Goal: Information Seeking & Learning: Learn about a topic

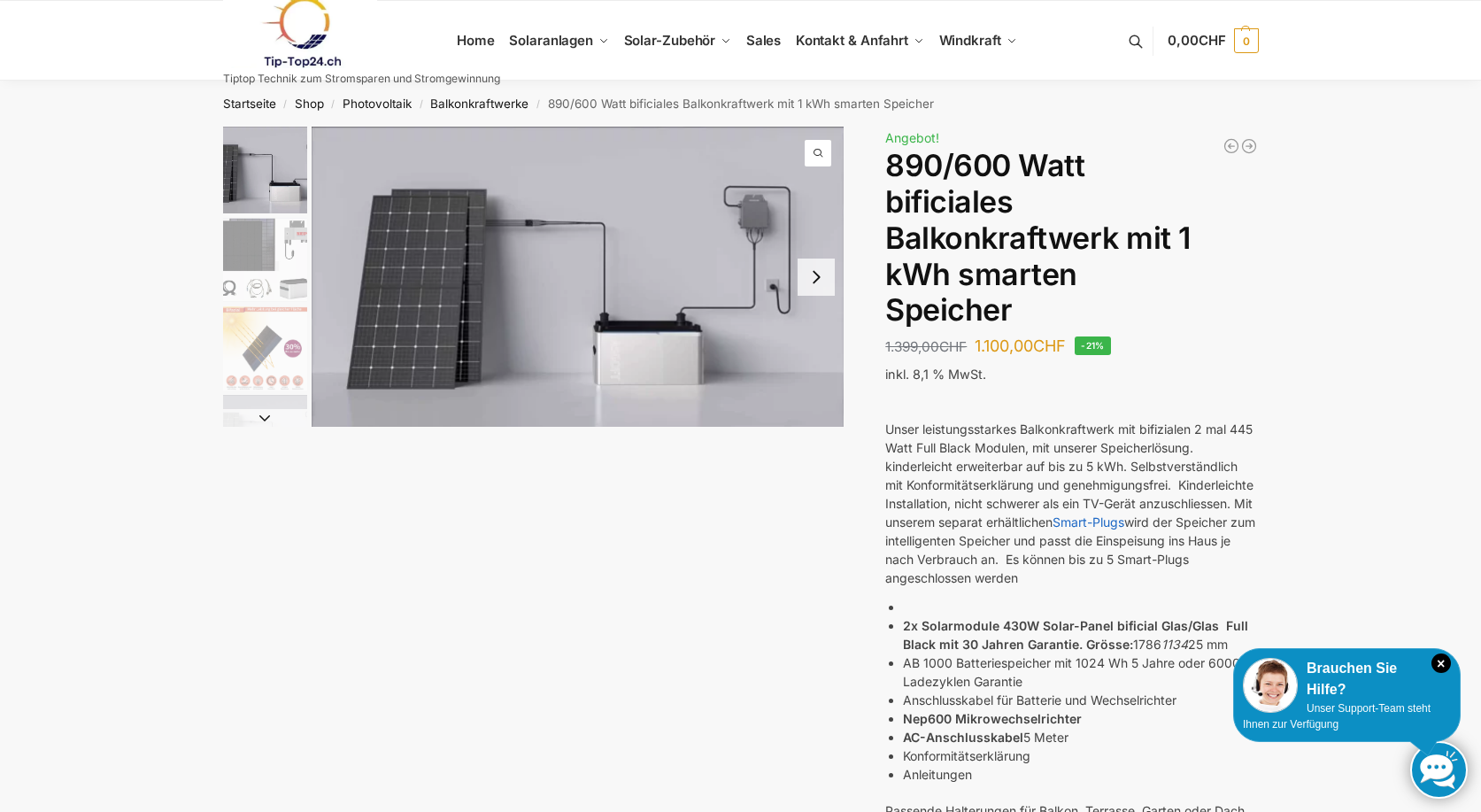
click at [809, 274] on button "Next slide" at bounding box center [817, 278] width 38 height 38
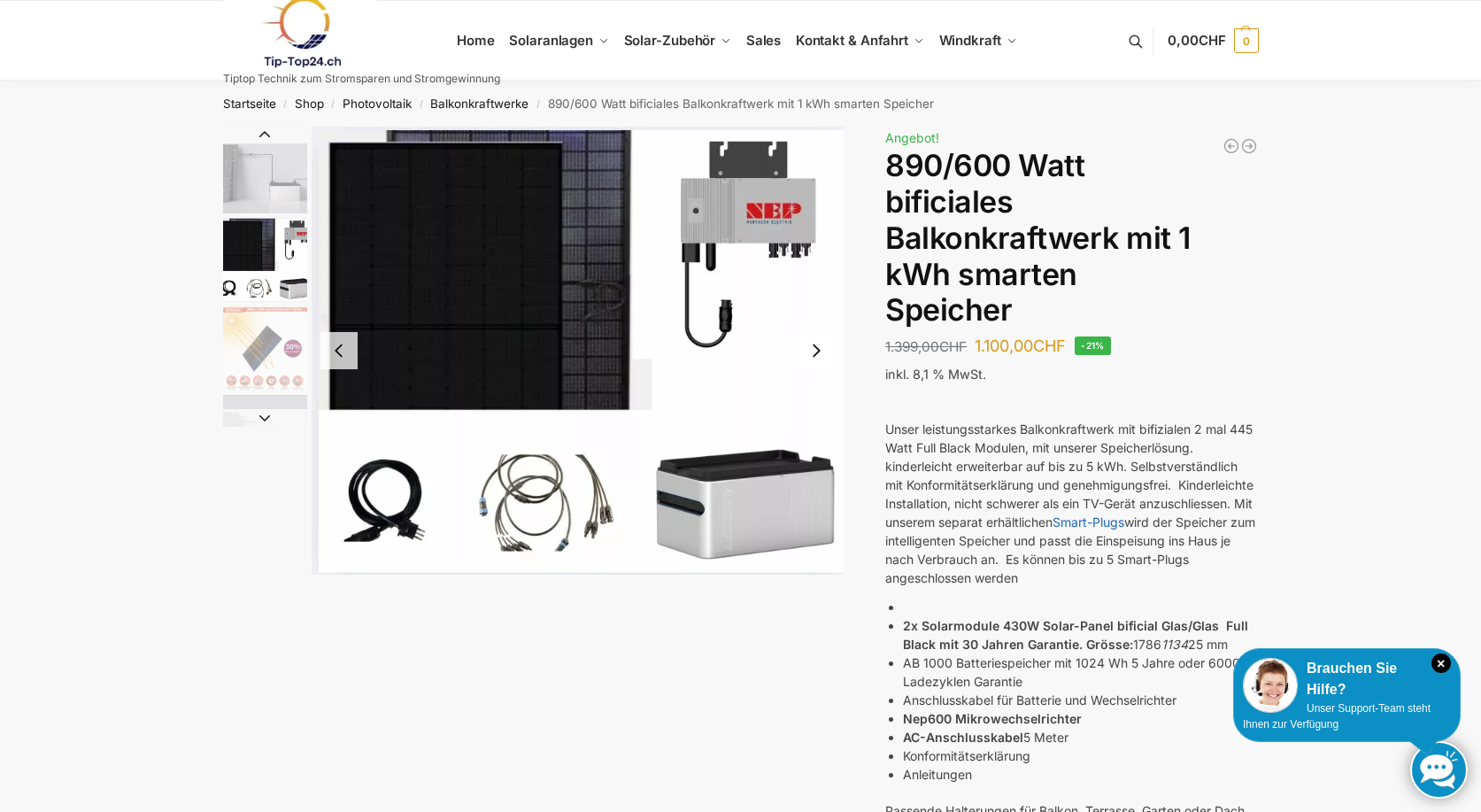
click at [816, 349] on button "Next slide" at bounding box center [817, 351] width 38 height 38
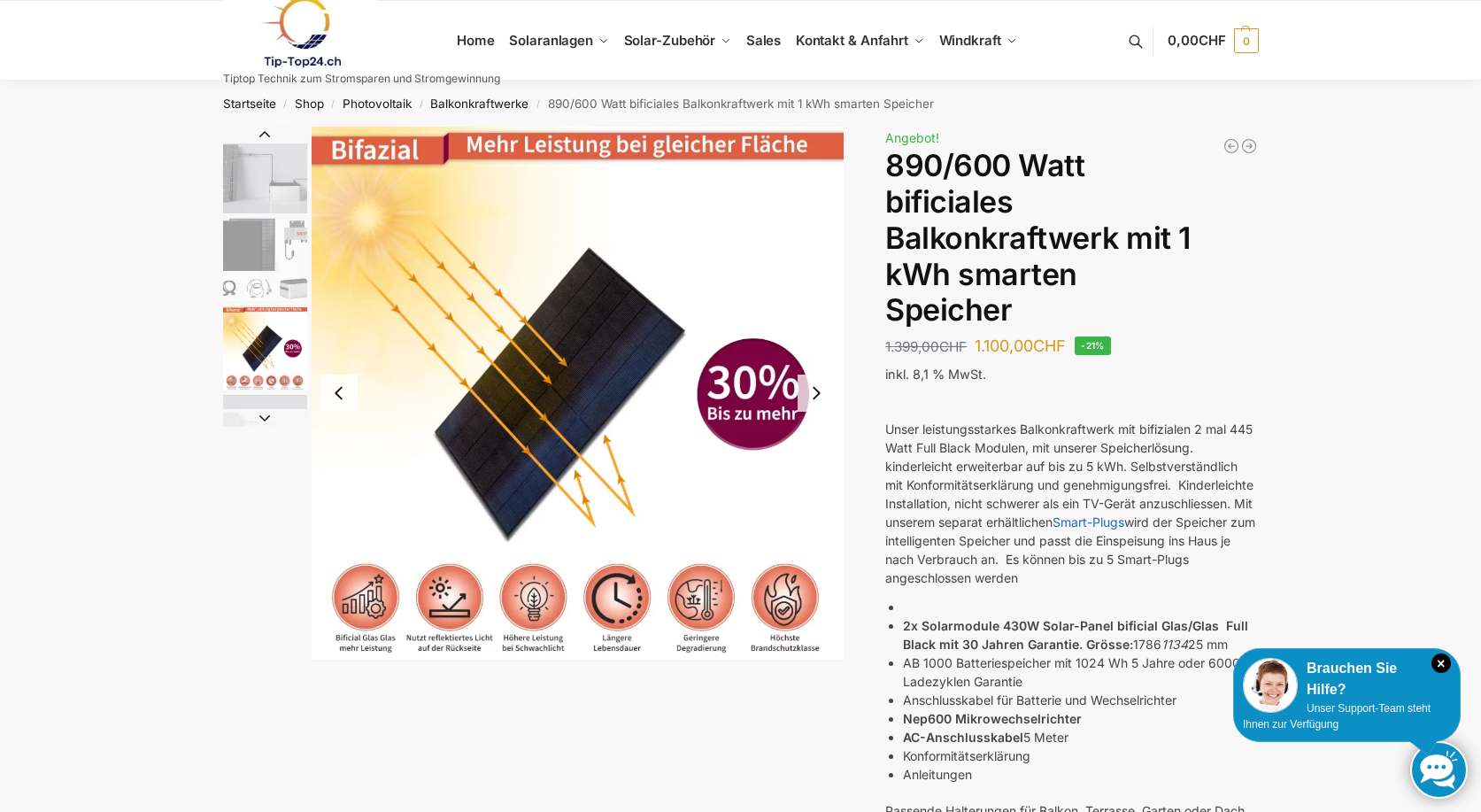
click at [814, 390] on button "Next slide" at bounding box center [817, 393] width 38 height 38
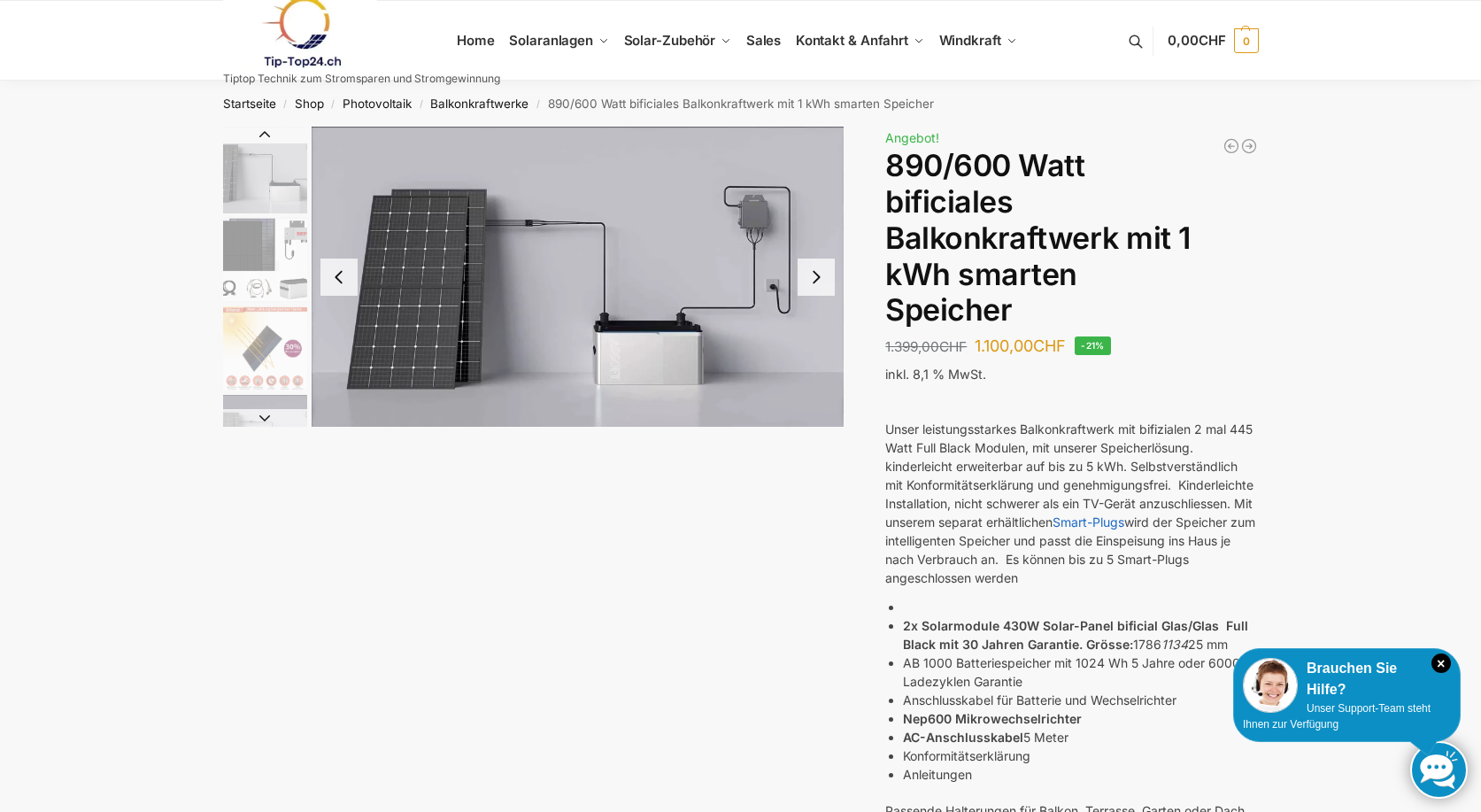
click at [815, 277] on button "Next slide" at bounding box center [817, 278] width 38 height 38
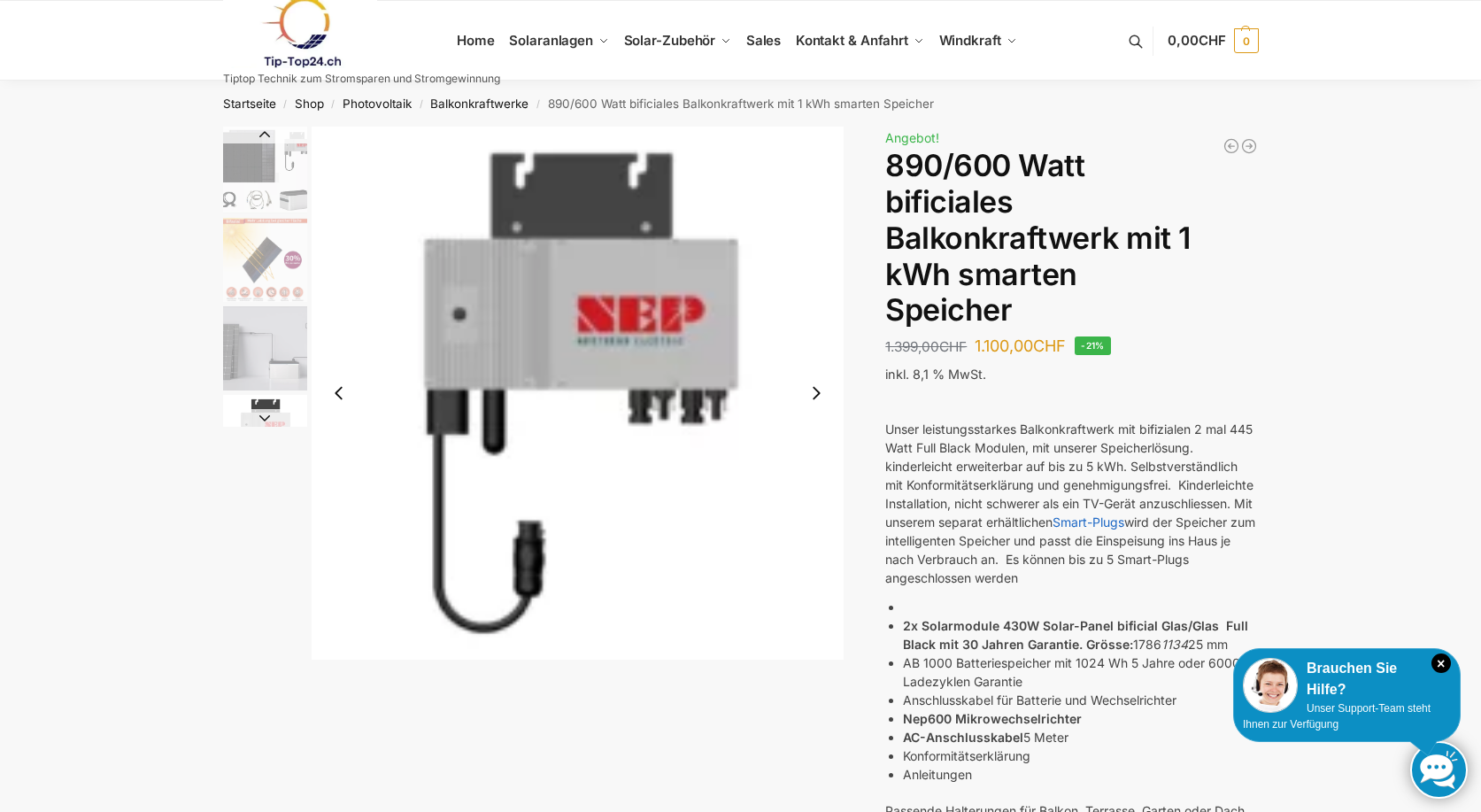
click at [815, 277] on img "5 / 7" at bounding box center [578, 393] width 533 height 533
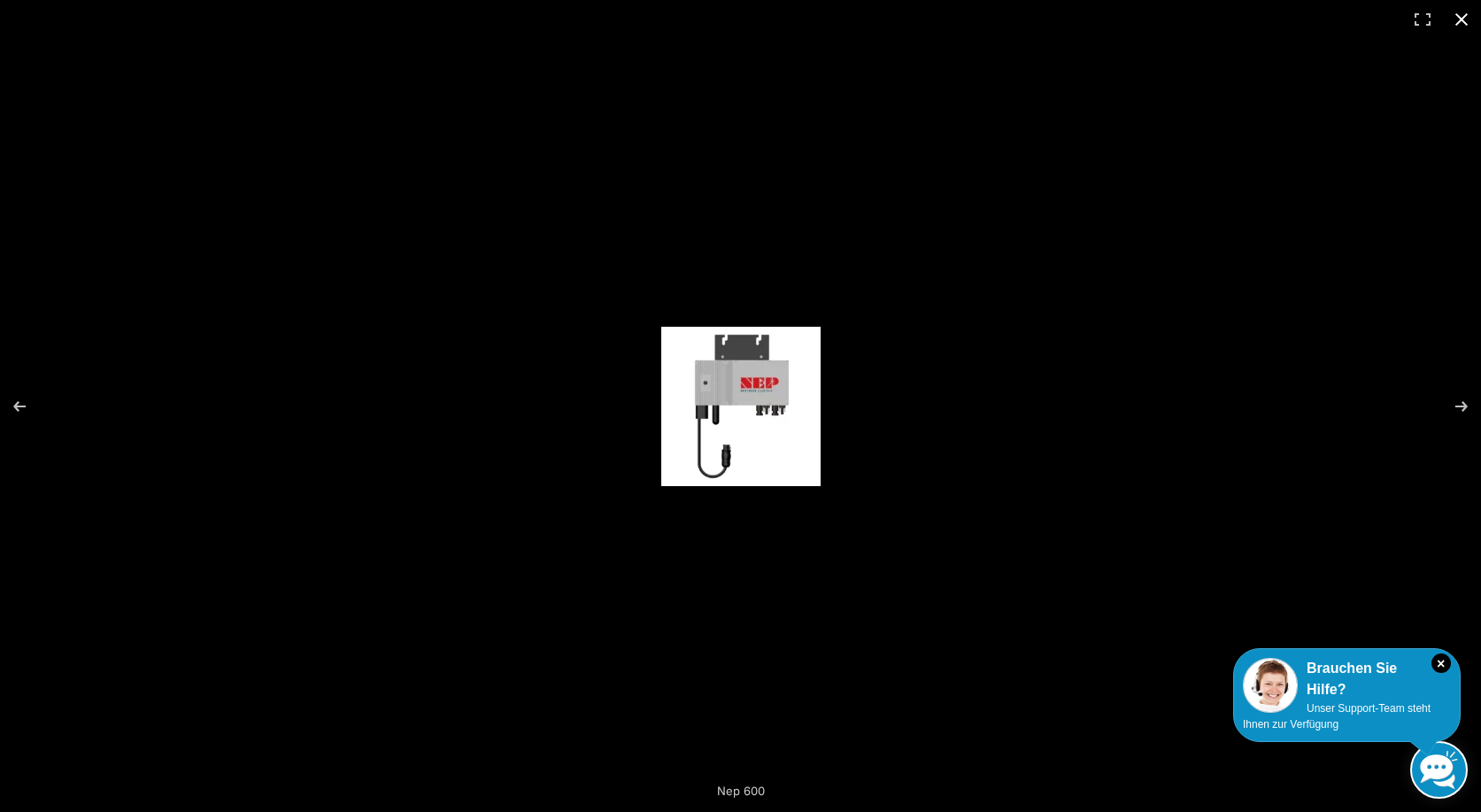
click at [1452, 19] on button "Close (Esc)" at bounding box center [1461, 19] width 39 height 39
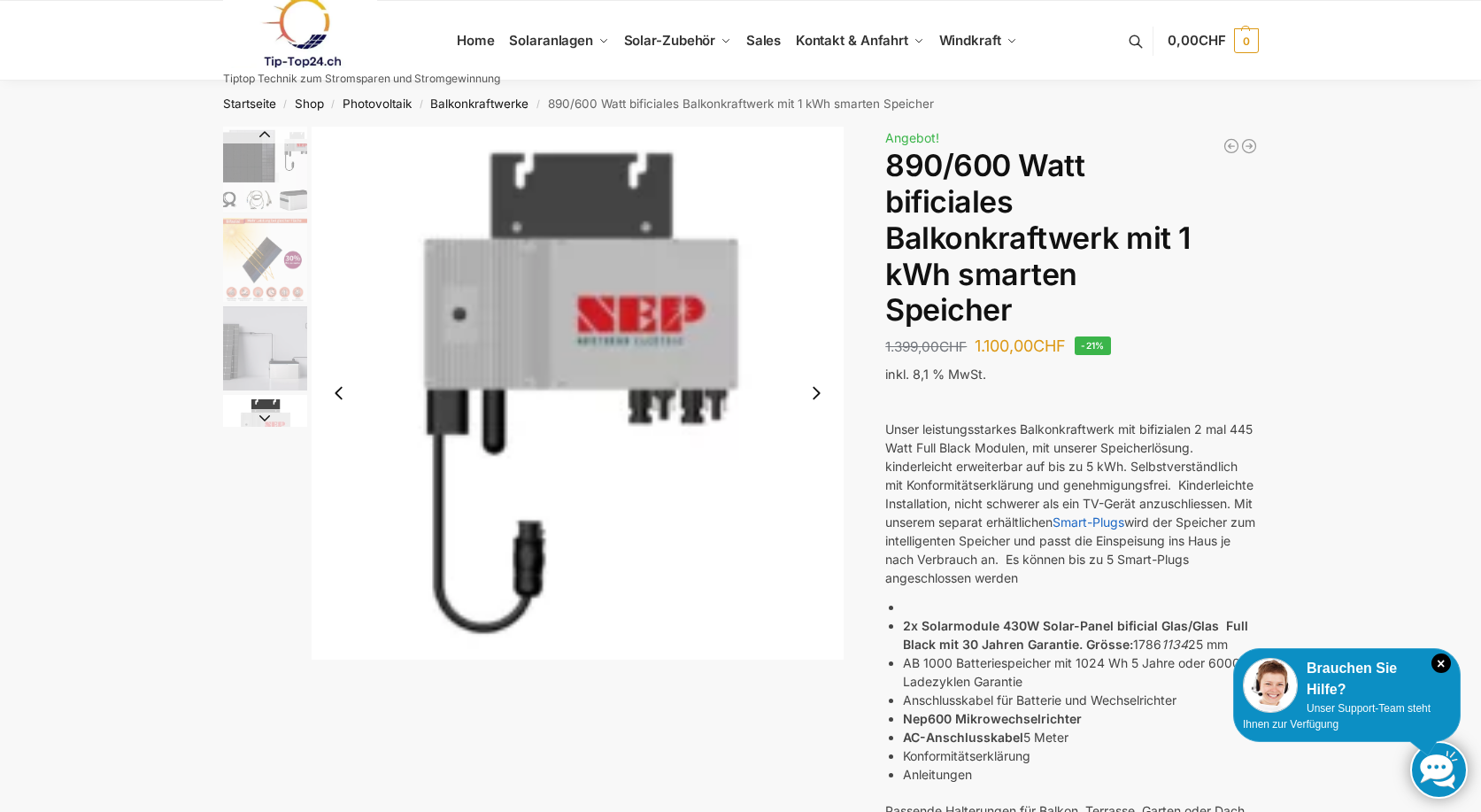
click at [832, 414] on img "5 / 7" at bounding box center [578, 393] width 533 height 533
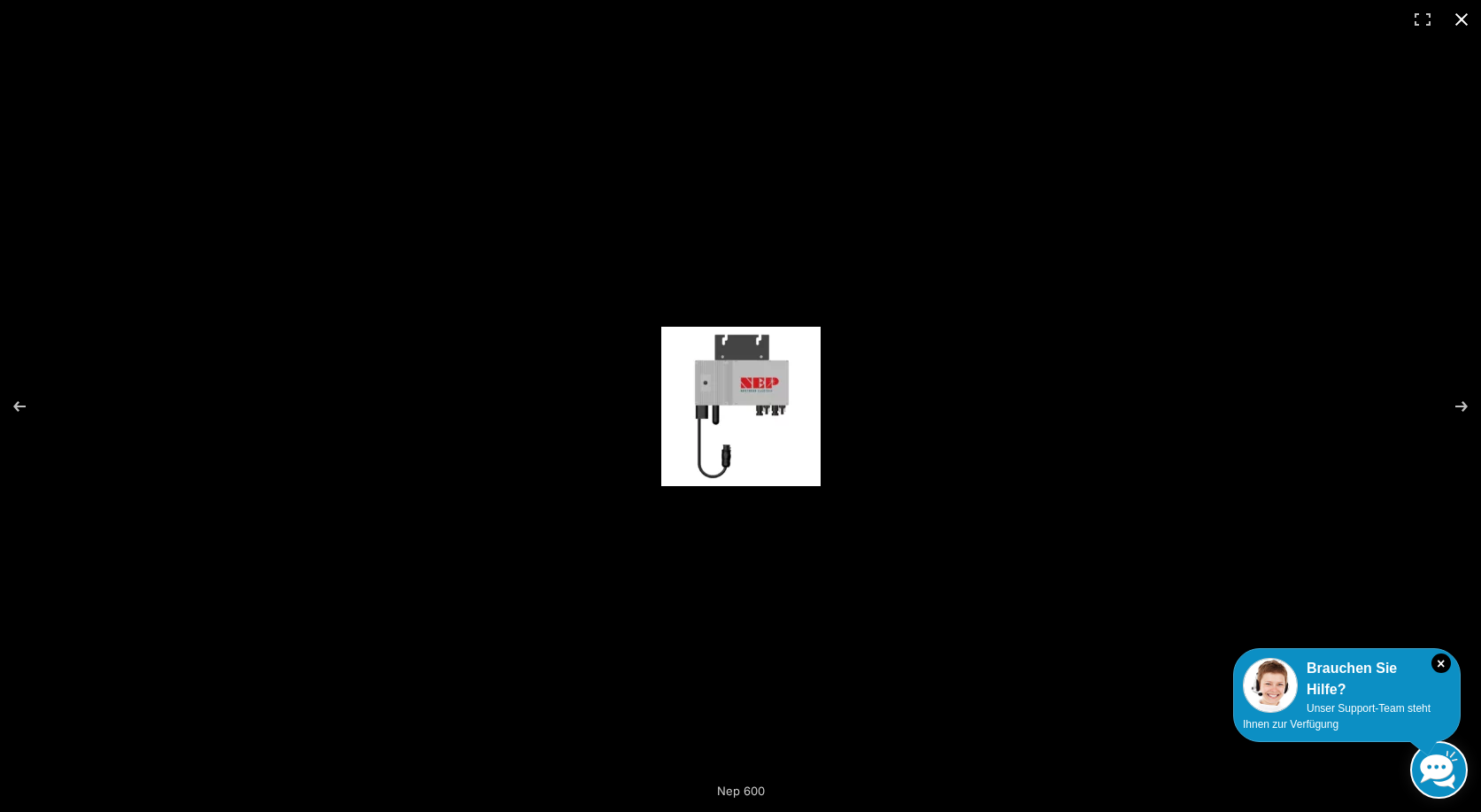
click at [1323, 399] on div at bounding box center [740, 406] width 1481 height 812
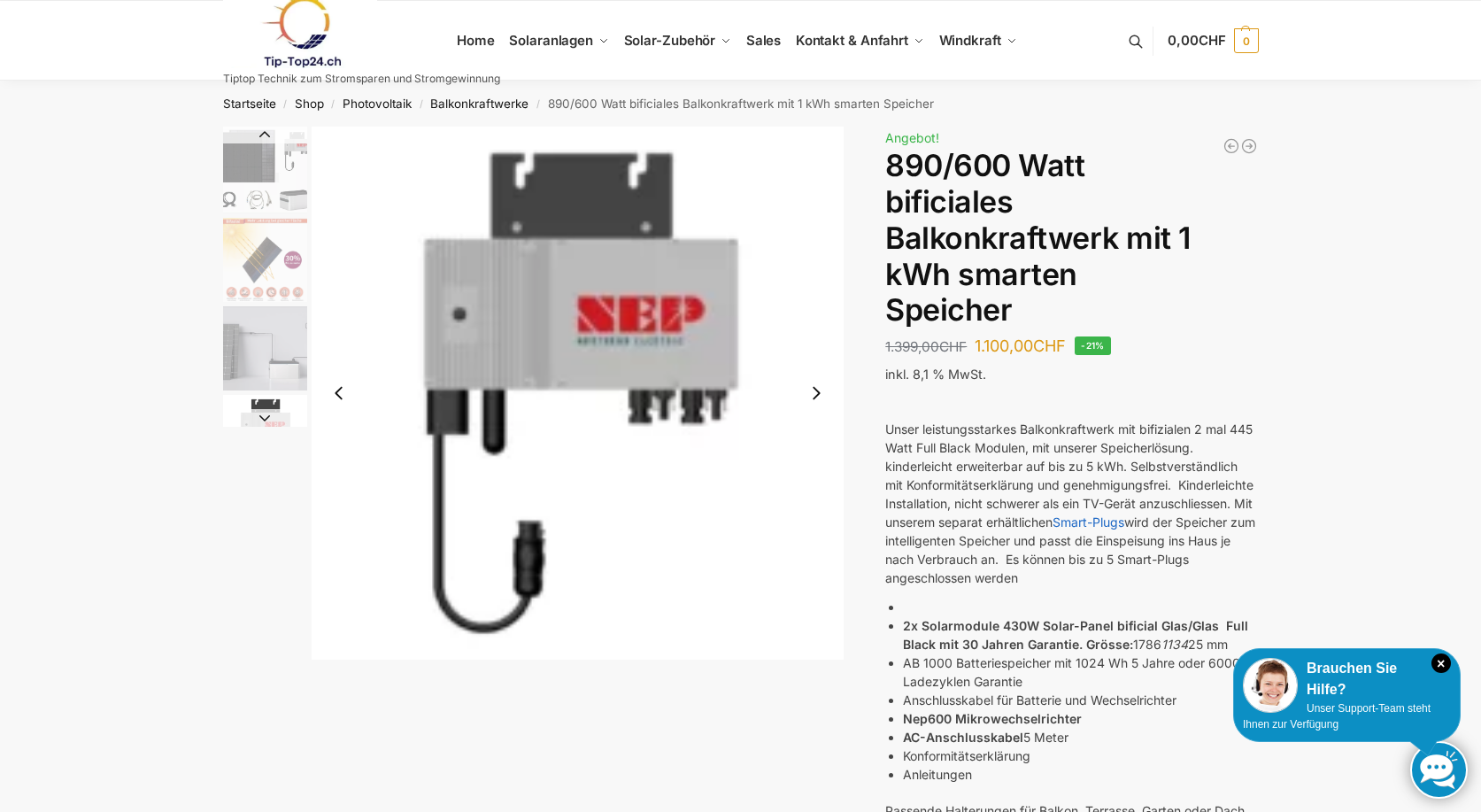
click at [336, 401] on button "Previous slide" at bounding box center [340, 393] width 38 height 38
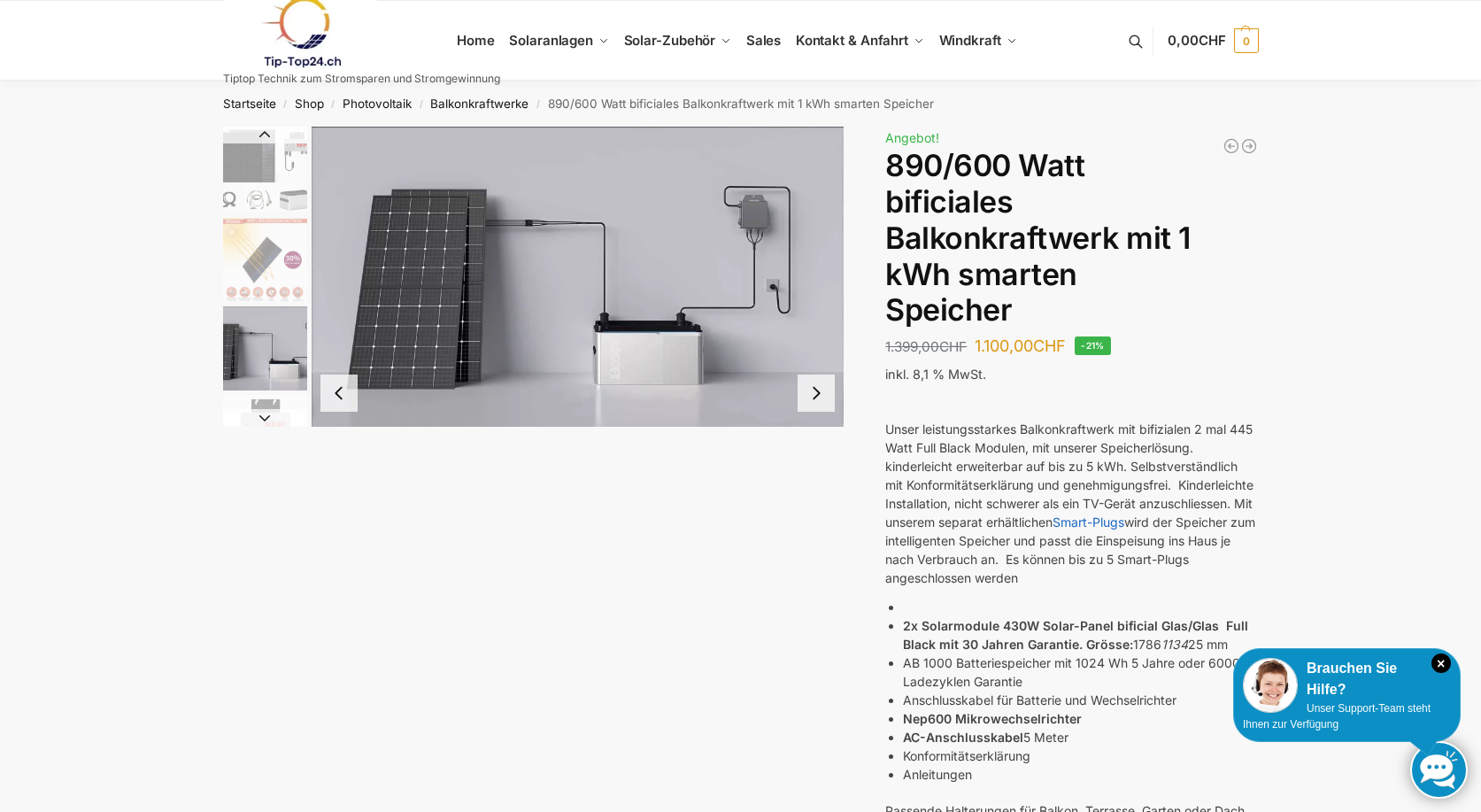
click at [335, 401] on div at bounding box center [578, 393] width 533 height 533
click at [332, 394] on img "4 / 7" at bounding box center [578, 277] width 533 height 300
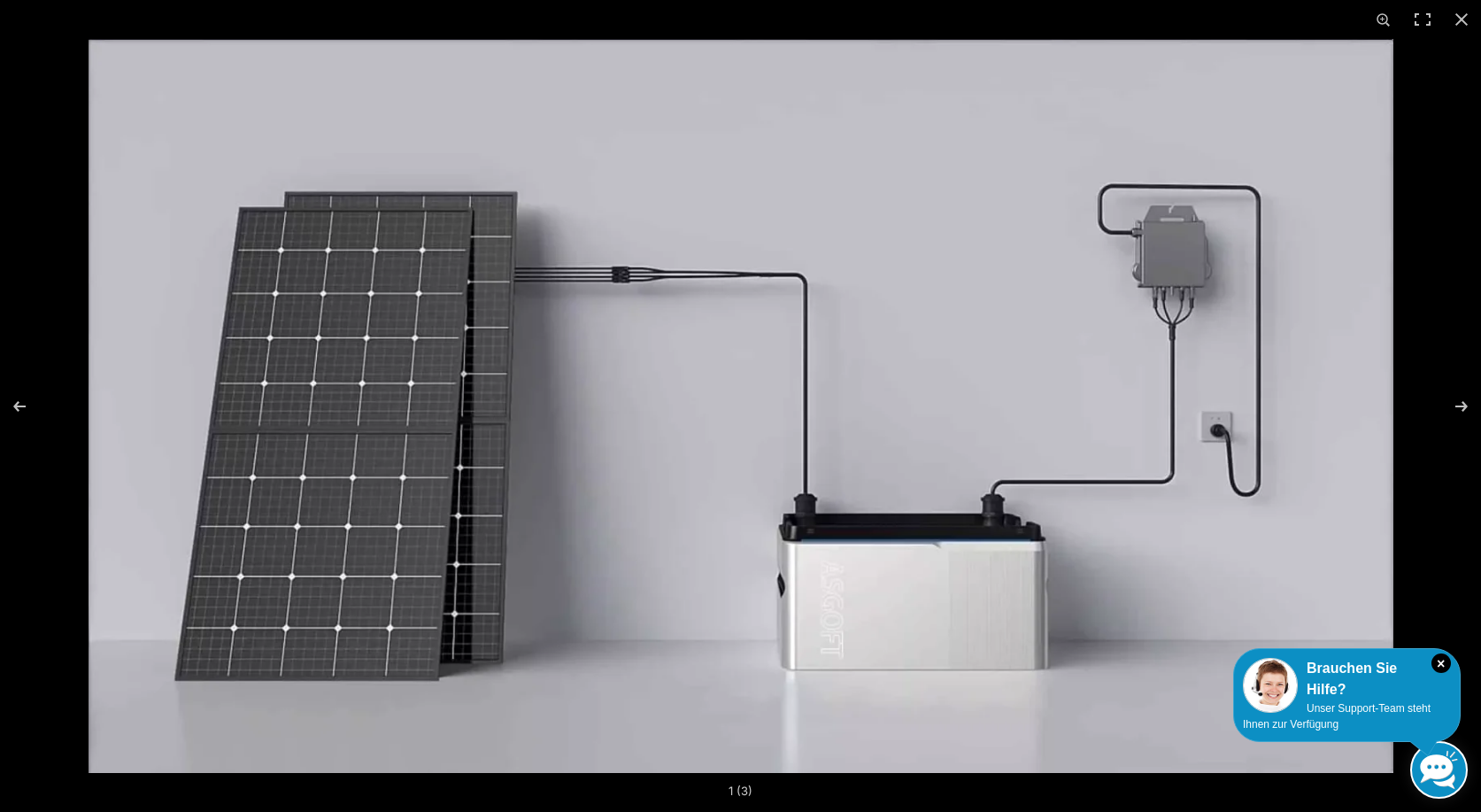
click at [332, 394] on img at bounding box center [740, 406] width 1305 height 734
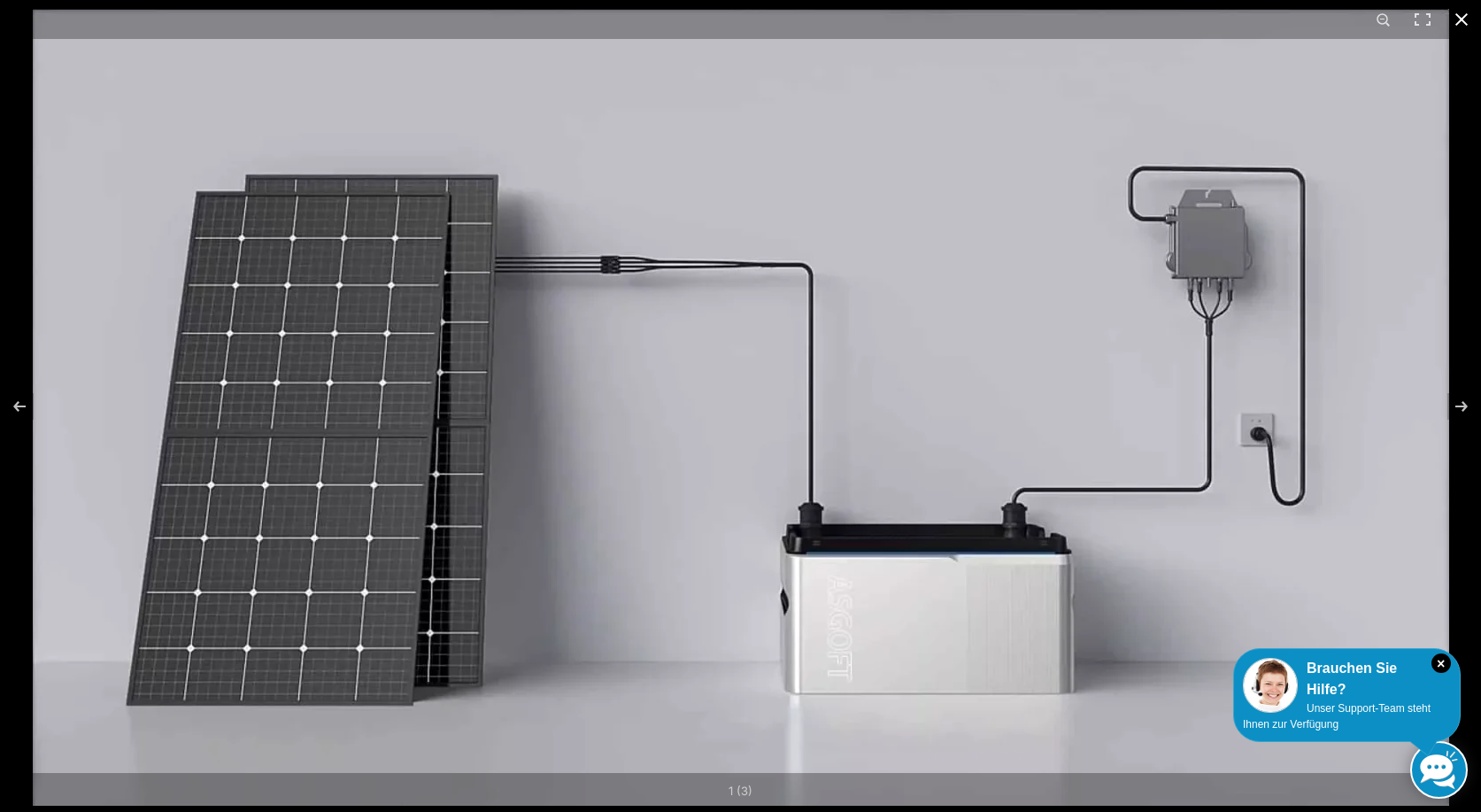
click at [1460, 27] on button "Close (Esc)" at bounding box center [1461, 19] width 39 height 39
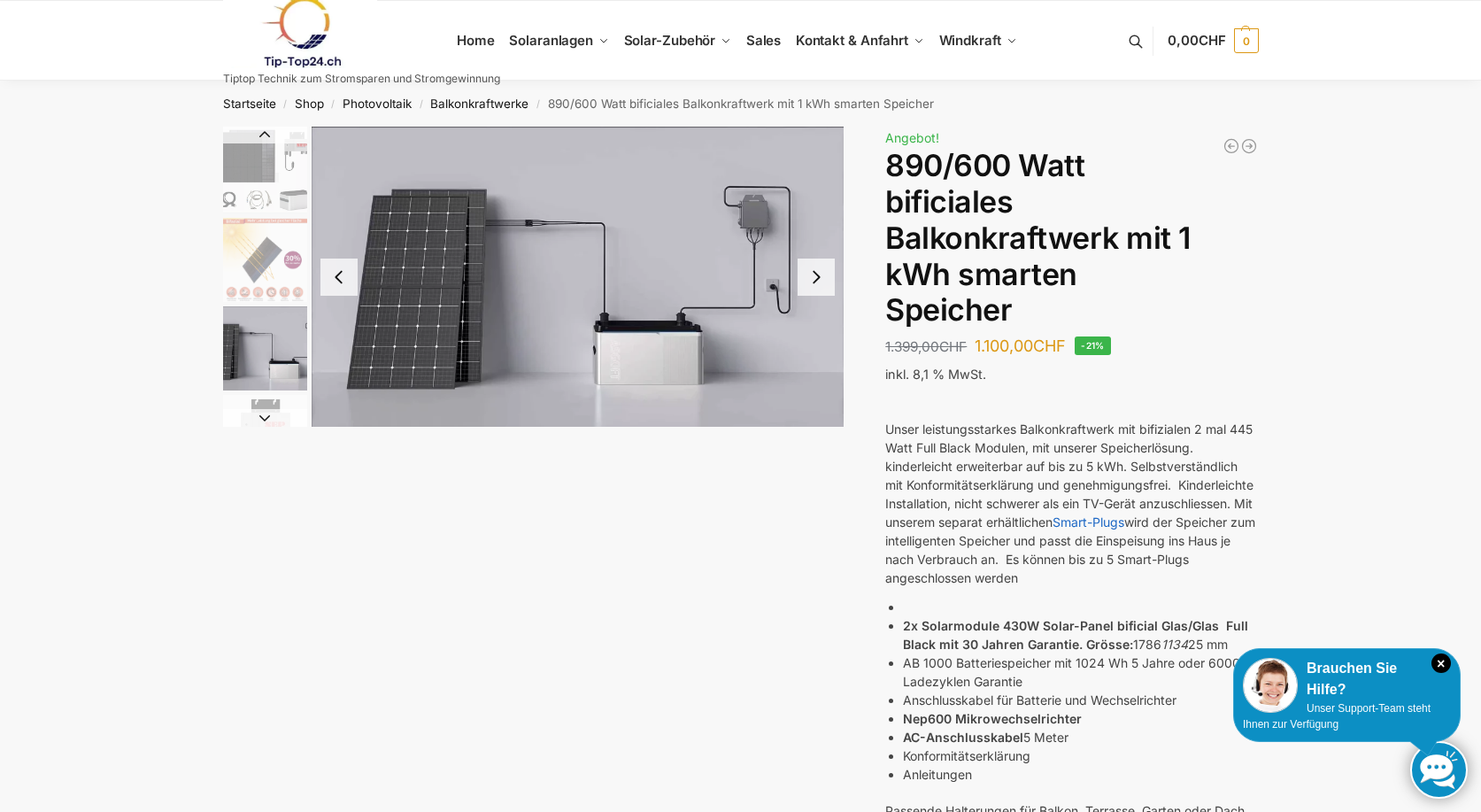
click at [811, 278] on button "Next slide" at bounding box center [817, 278] width 38 height 38
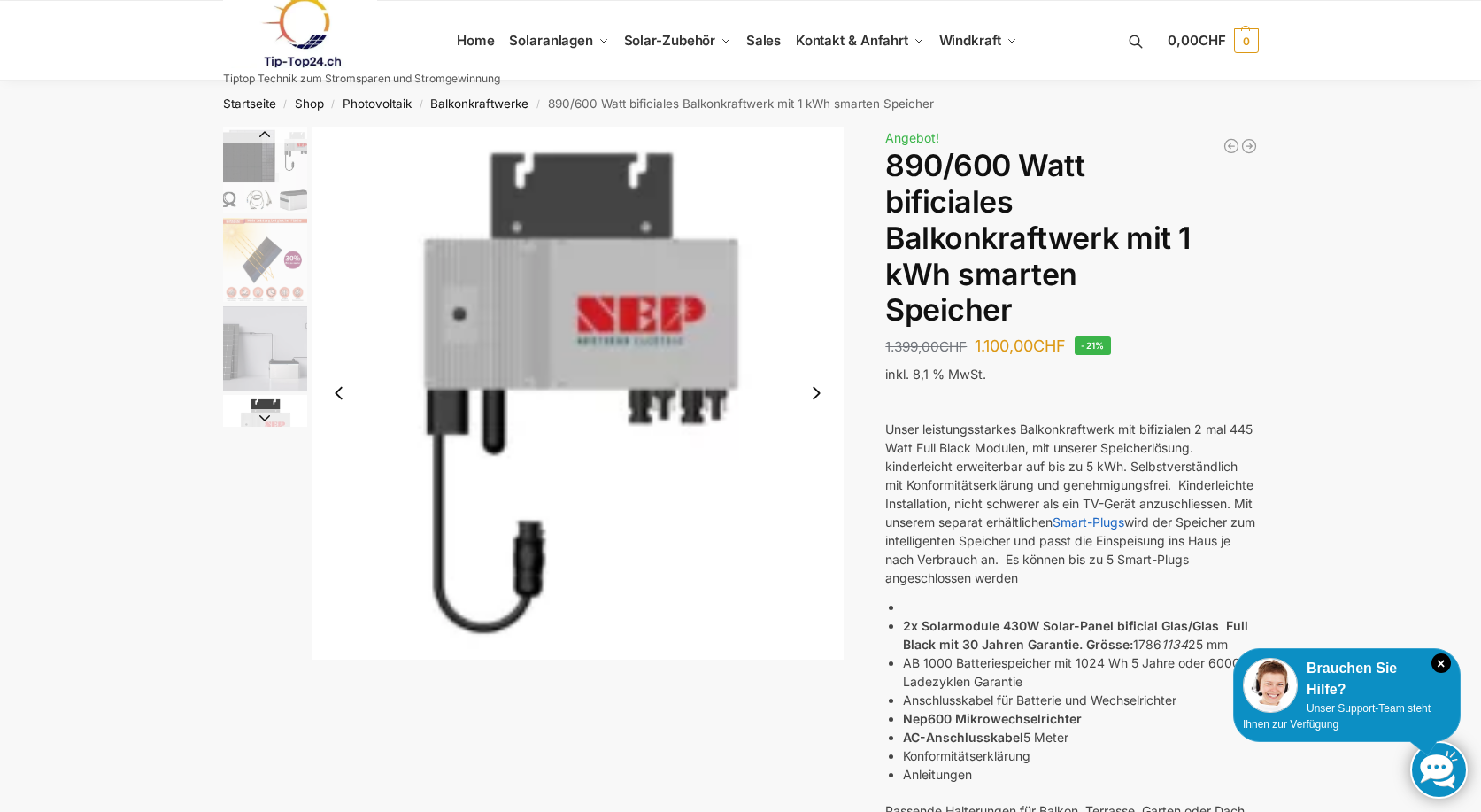
click at [815, 390] on button "Next slide" at bounding box center [817, 393] width 38 height 38
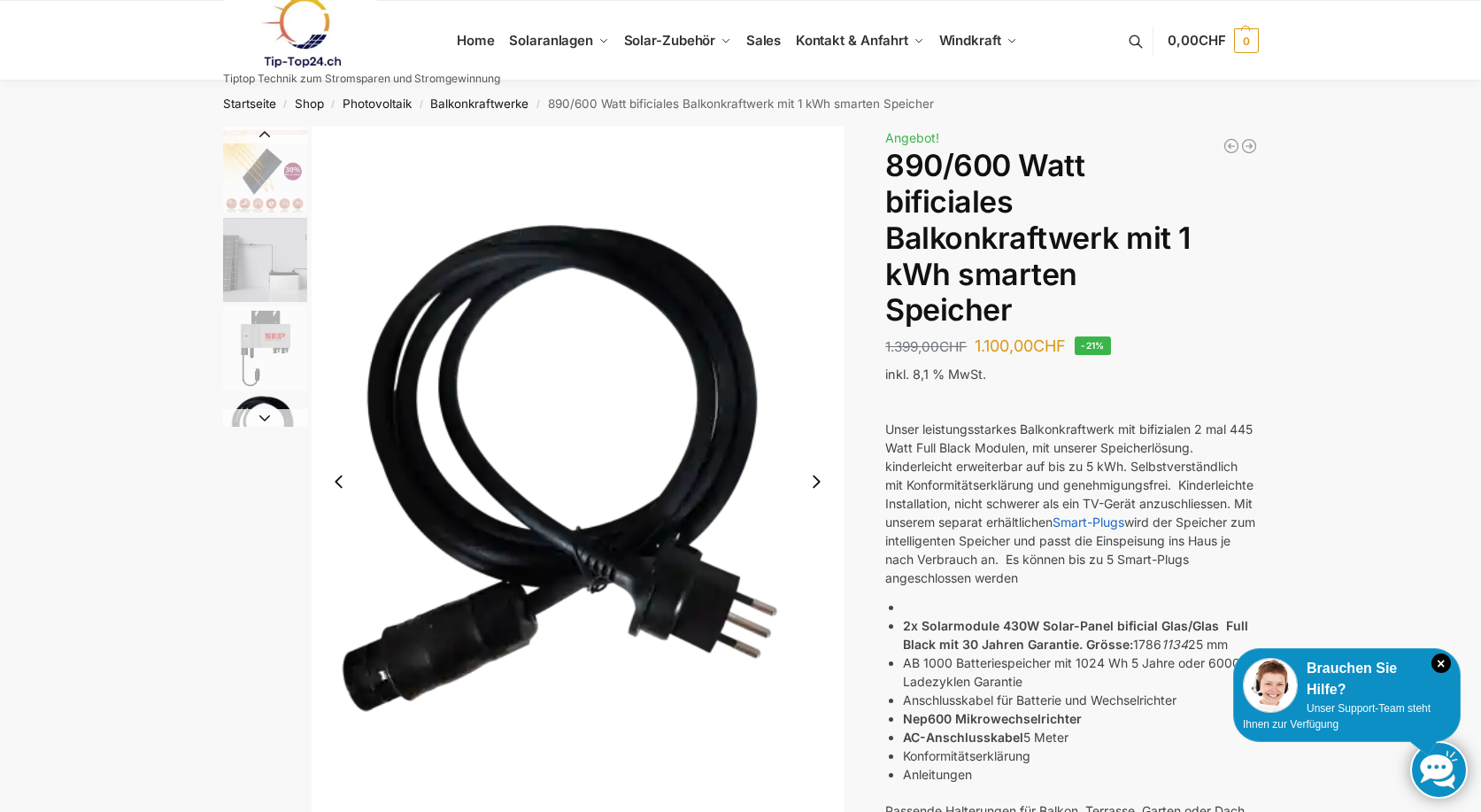
click at [814, 390] on img "6 / 7" at bounding box center [578, 482] width 533 height 710
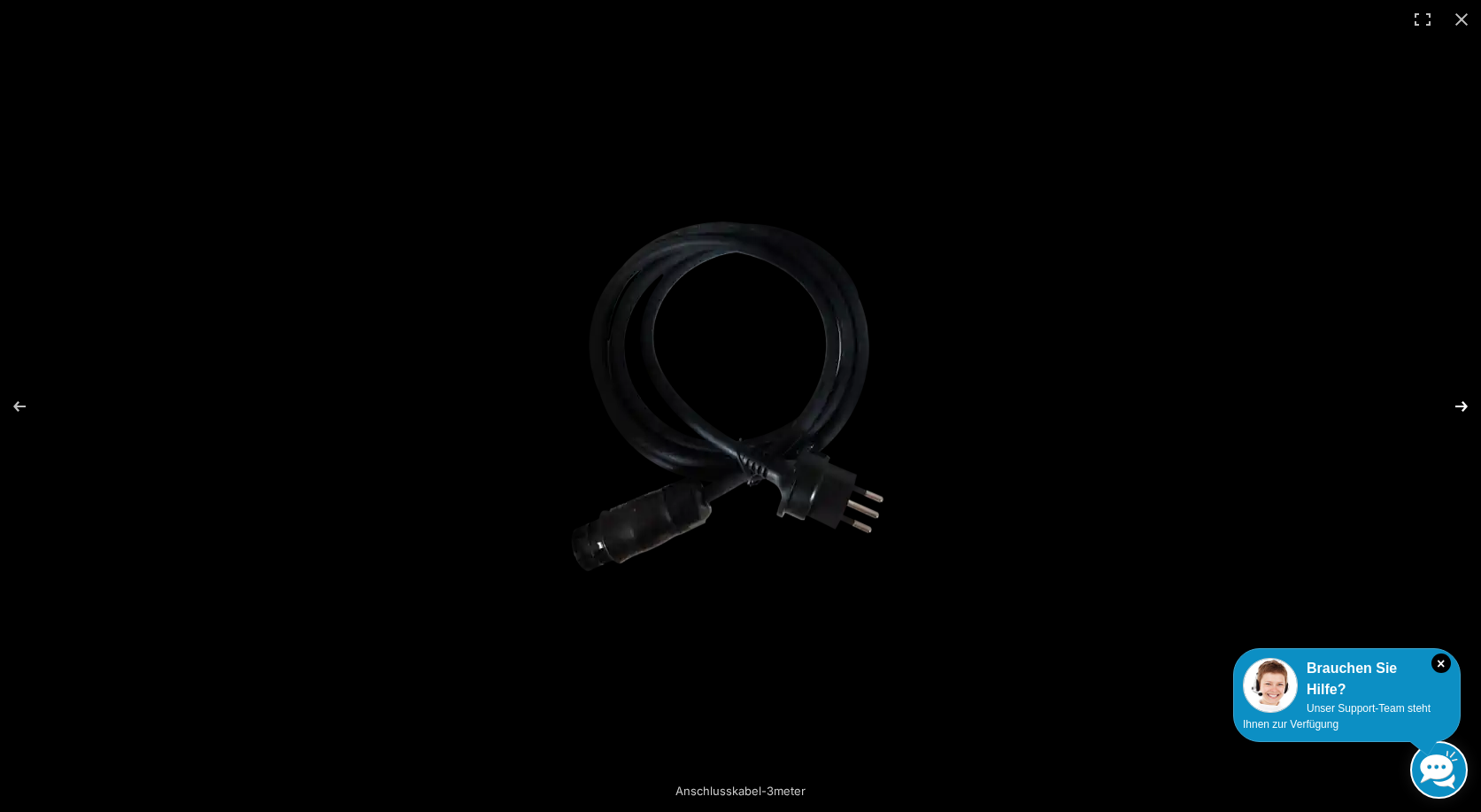
click at [1461, 406] on button "Next (arrow right)" at bounding box center [1450, 406] width 62 height 88
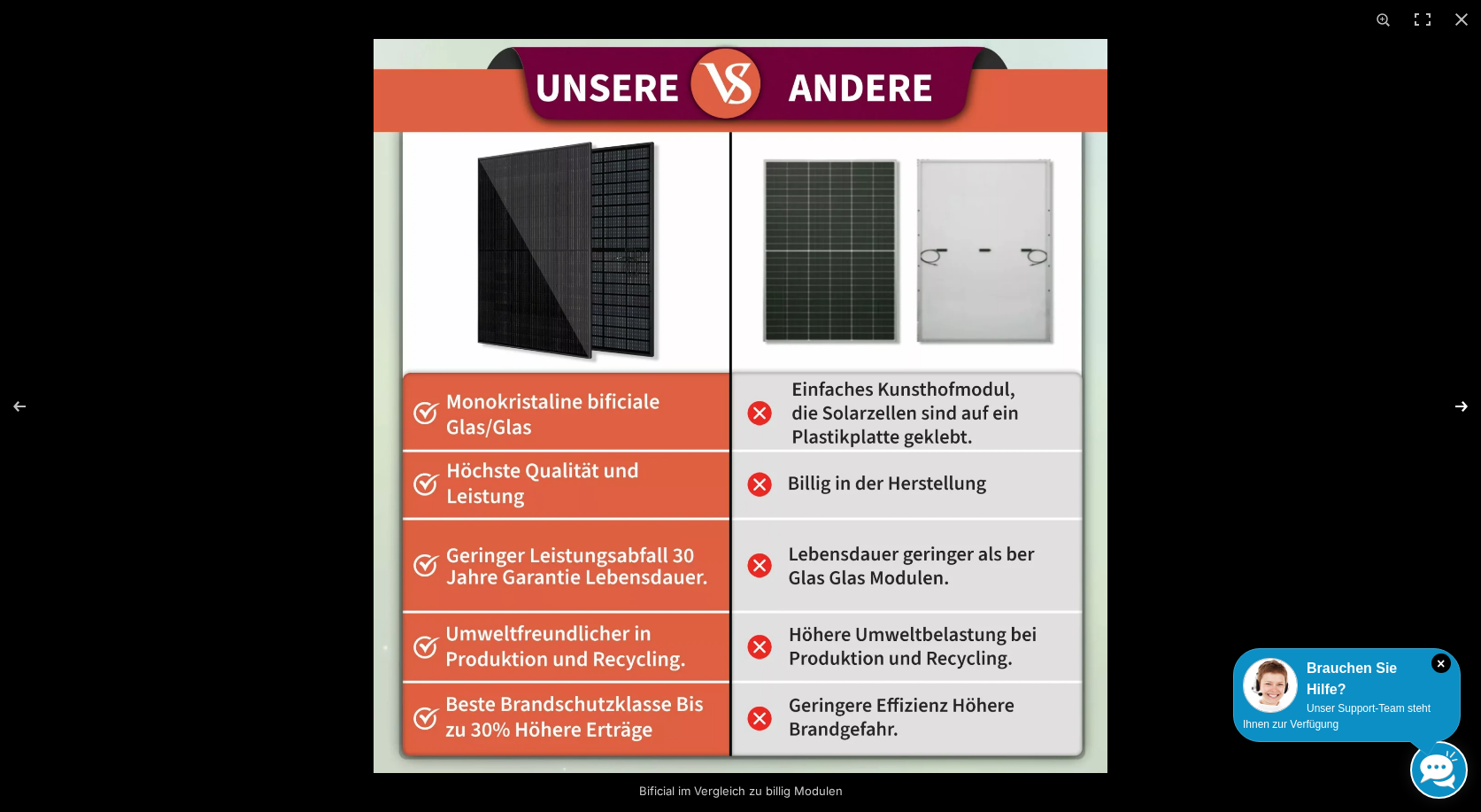
click at [1467, 398] on button "Next (arrow right)" at bounding box center [1450, 406] width 62 height 88
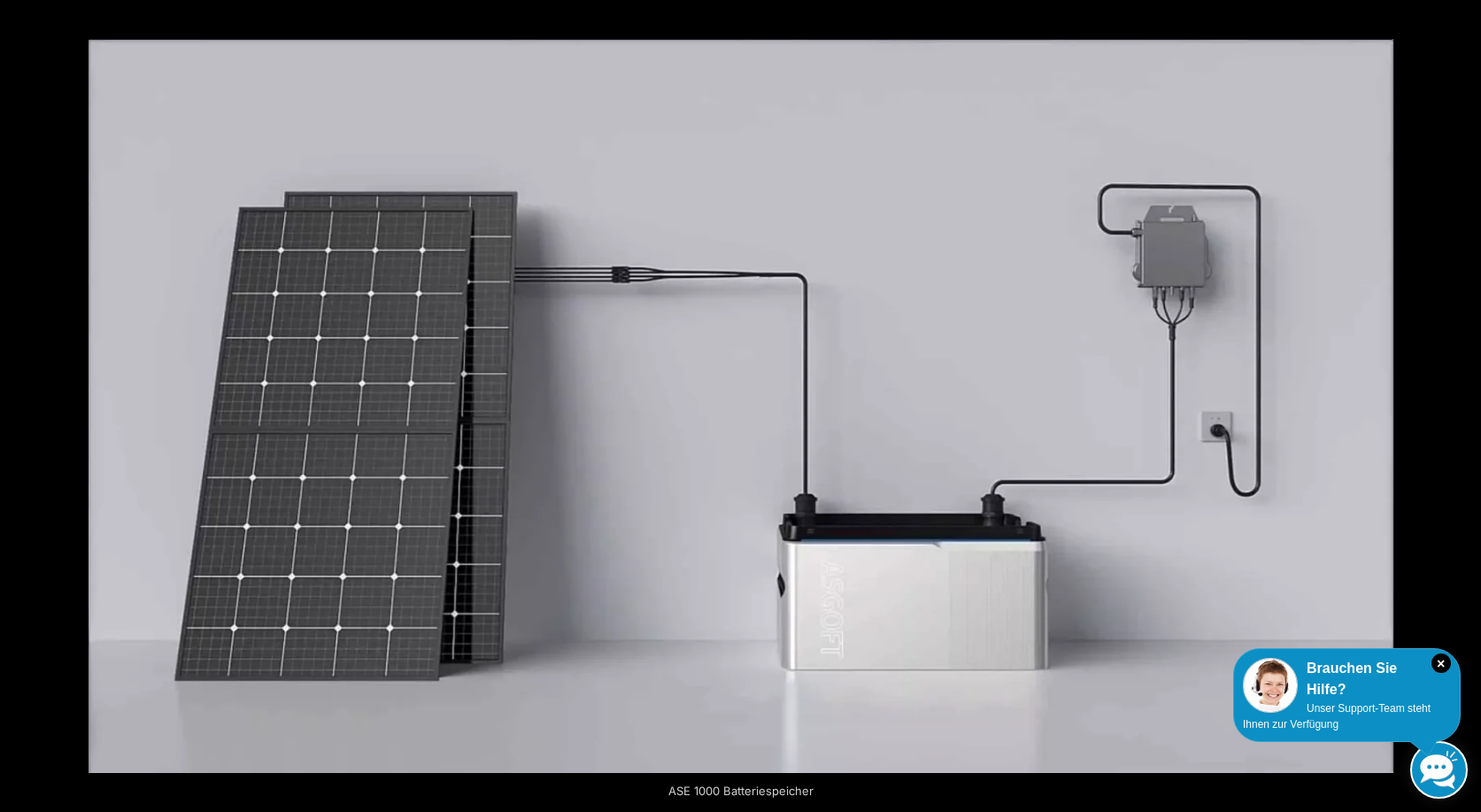
click at [1467, 398] on button "Next (arrow right)" at bounding box center [1450, 406] width 62 height 88
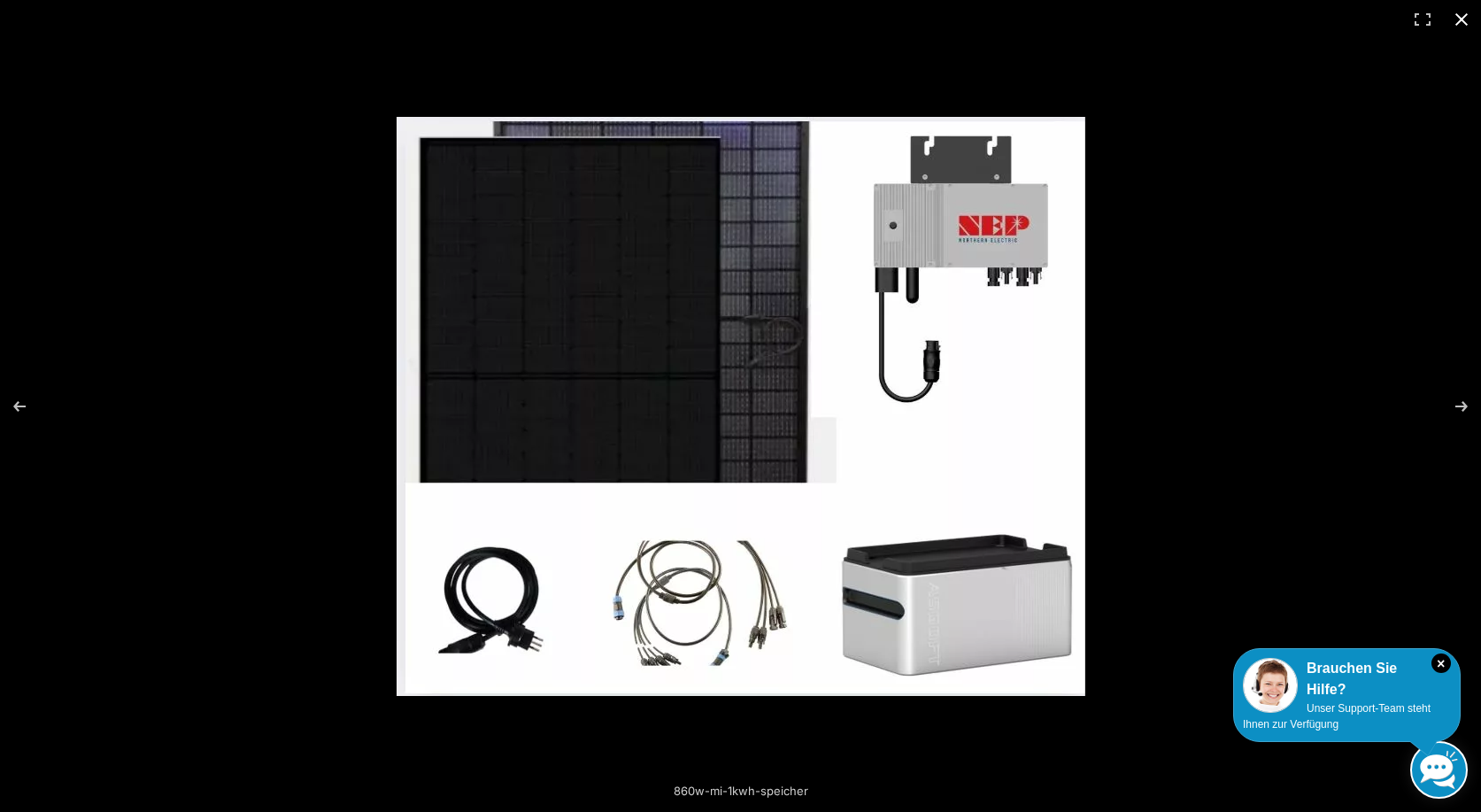
click at [1462, 23] on button "Close (Esc)" at bounding box center [1461, 19] width 39 height 39
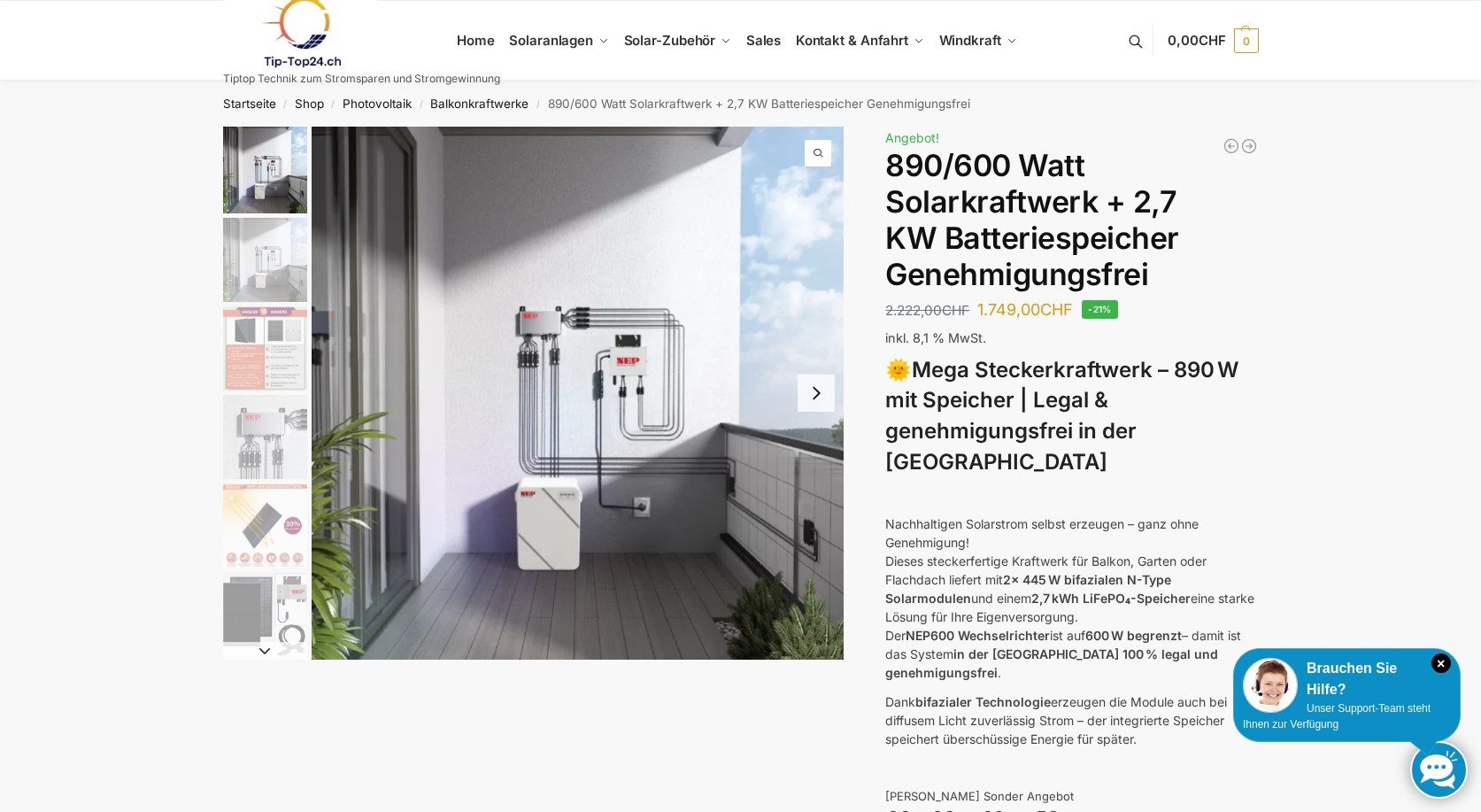
click at [823, 396] on button "Next slide" at bounding box center [817, 393] width 38 height 38
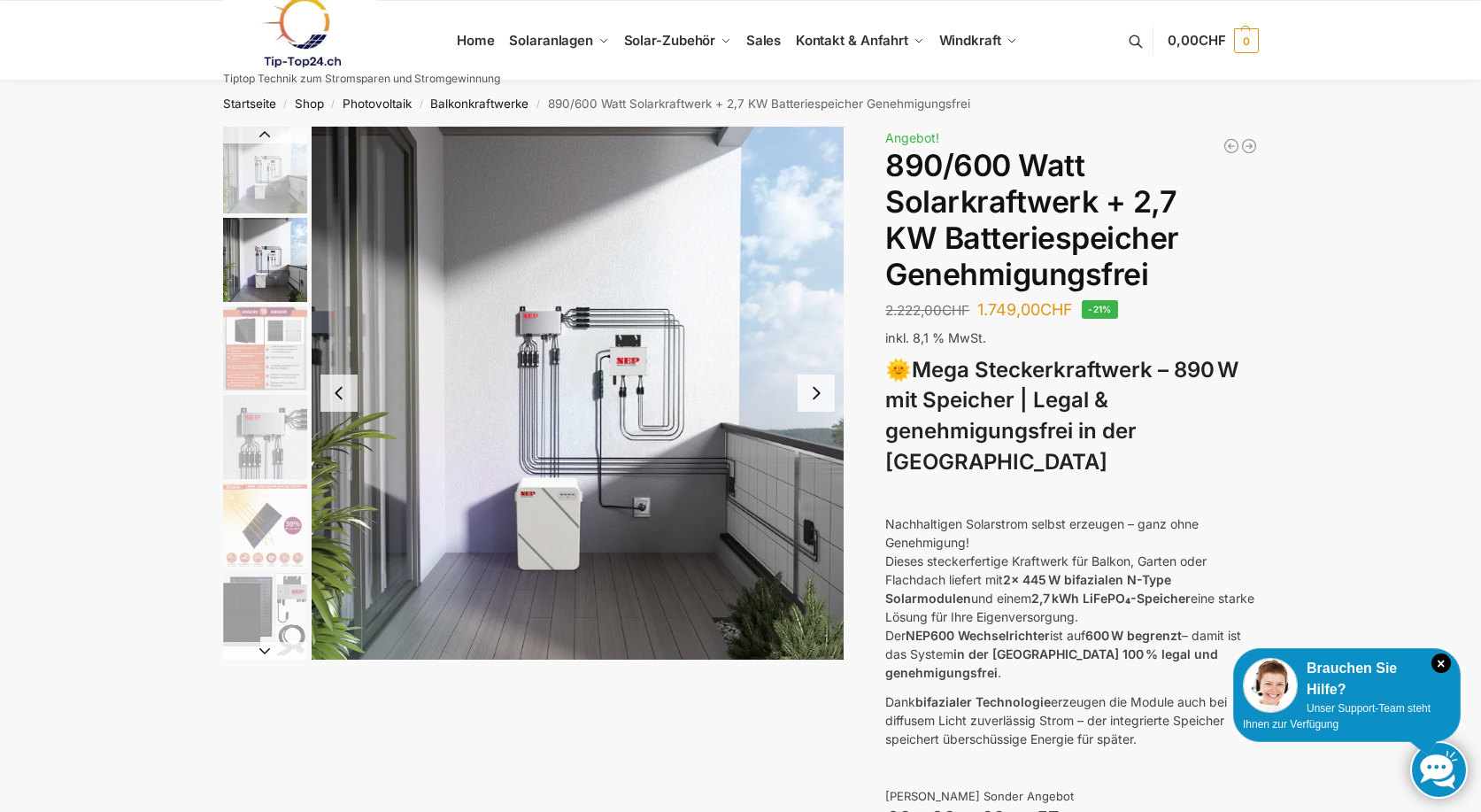
click at [823, 396] on button "Next slide" at bounding box center [817, 393] width 38 height 38
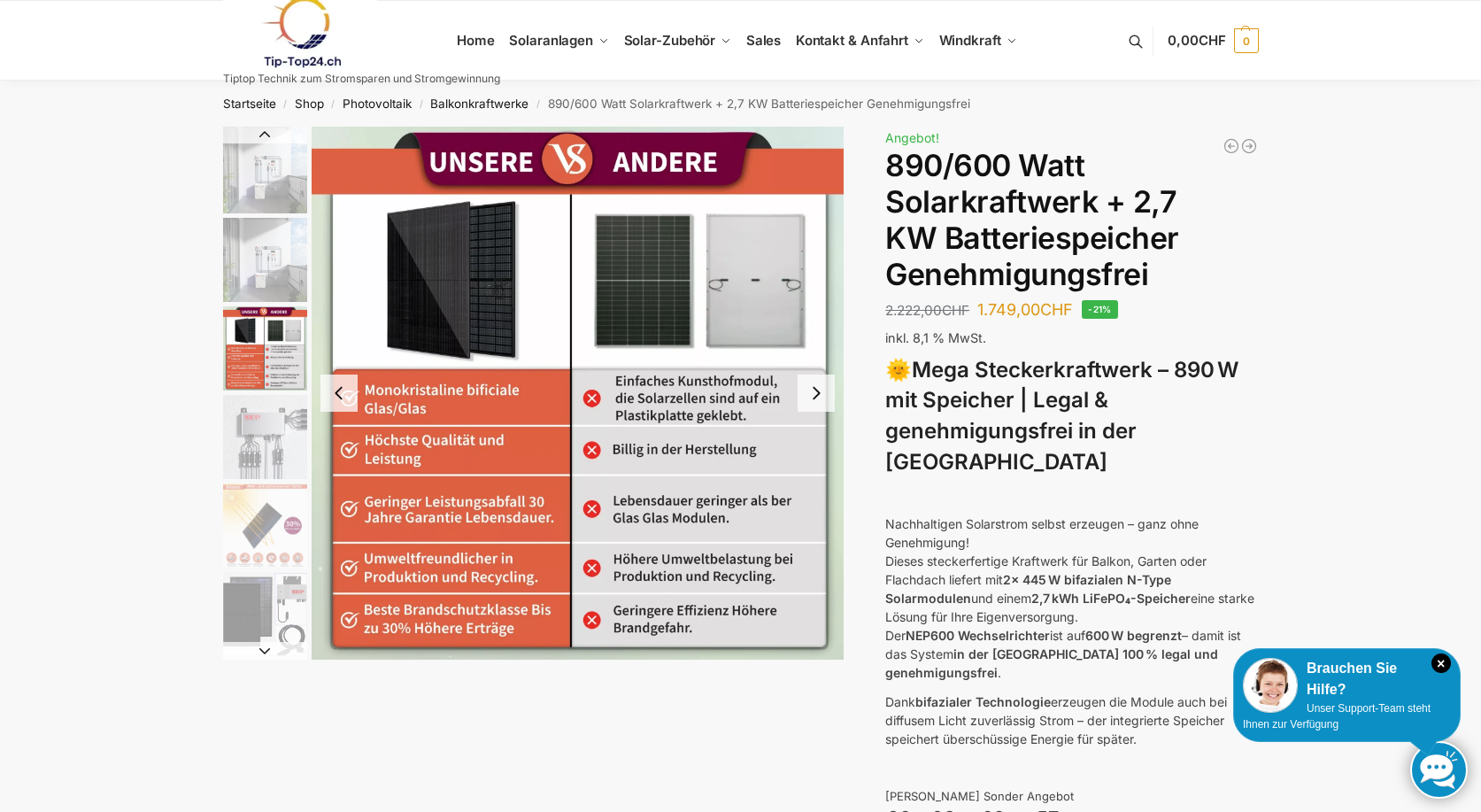
click at [823, 396] on button "Next slide" at bounding box center [817, 393] width 38 height 38
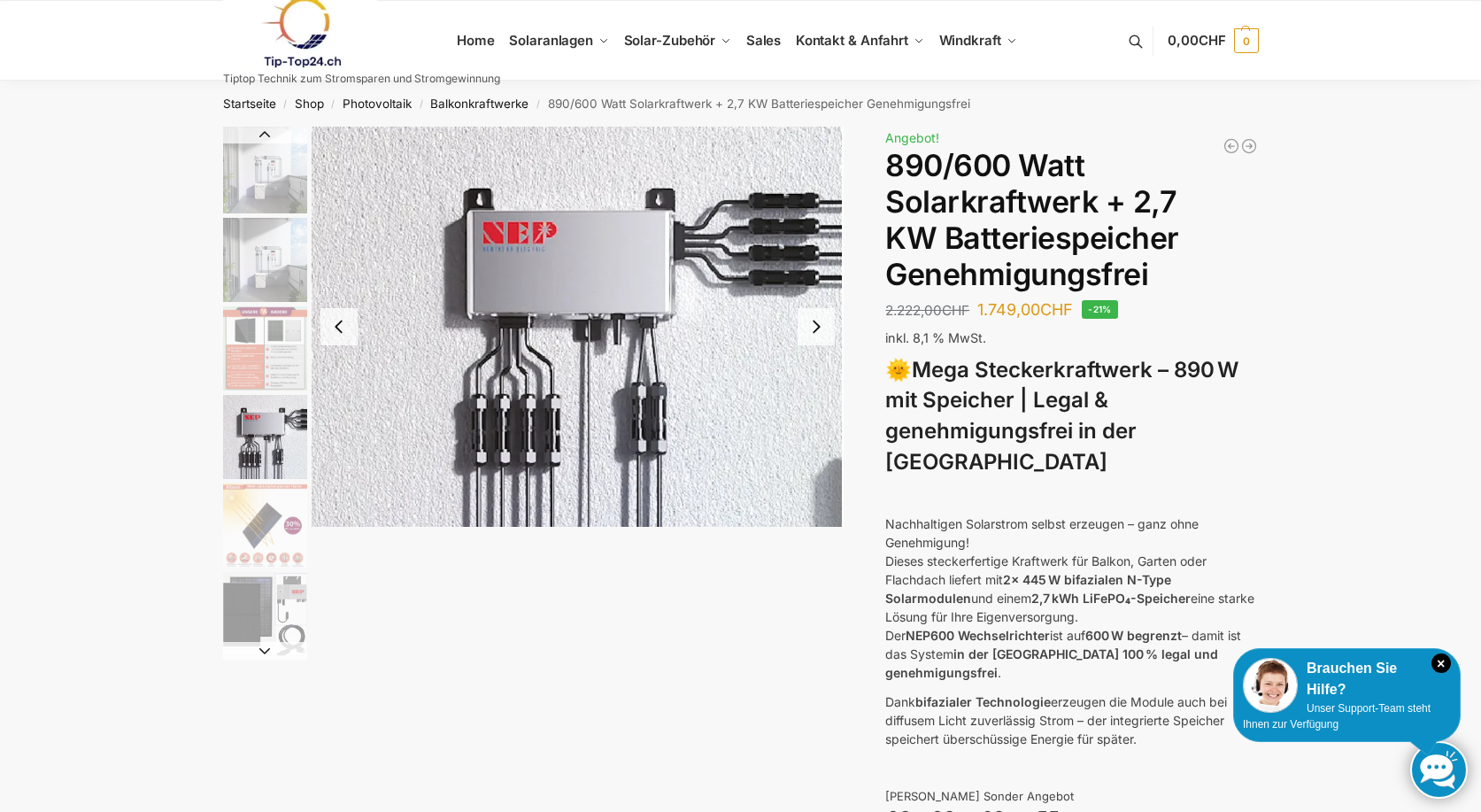
click at [815, 326] on button "Next slide" at bounding box center [817, 326] width 38 height 38
